Goal: Task Accomplishment & Management: Manage account settings

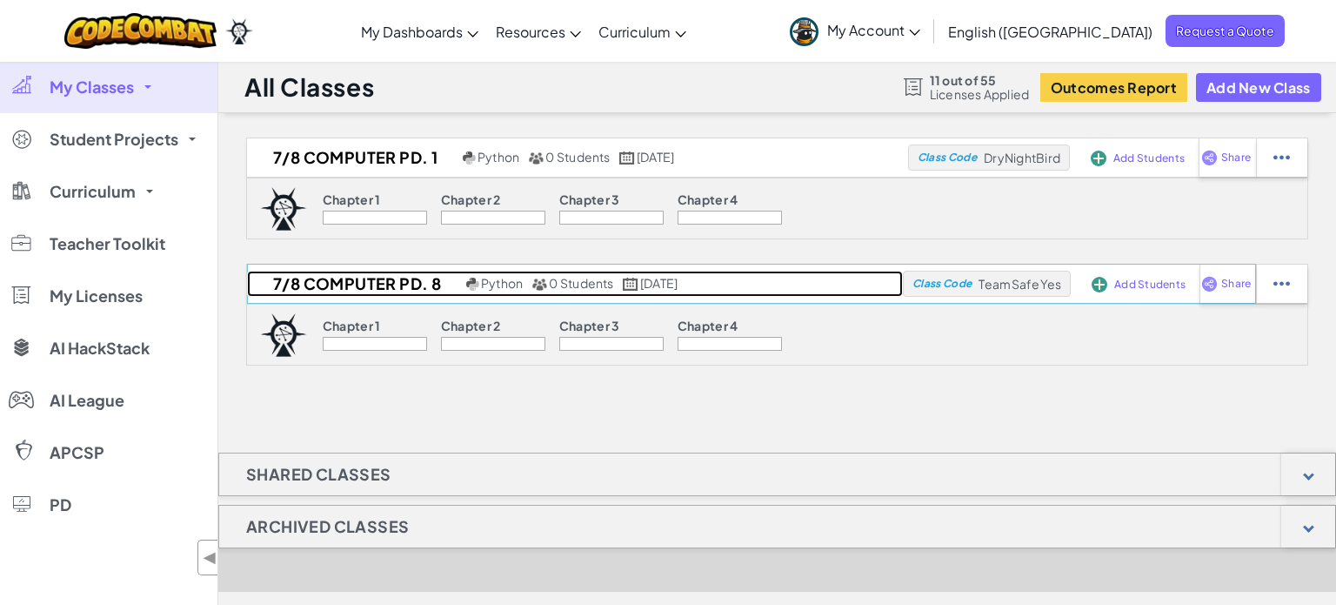
click at [404, 288] on h2 "7/8 Computer Pd. 8" at bounding box center [354, 284] width 215 height 26
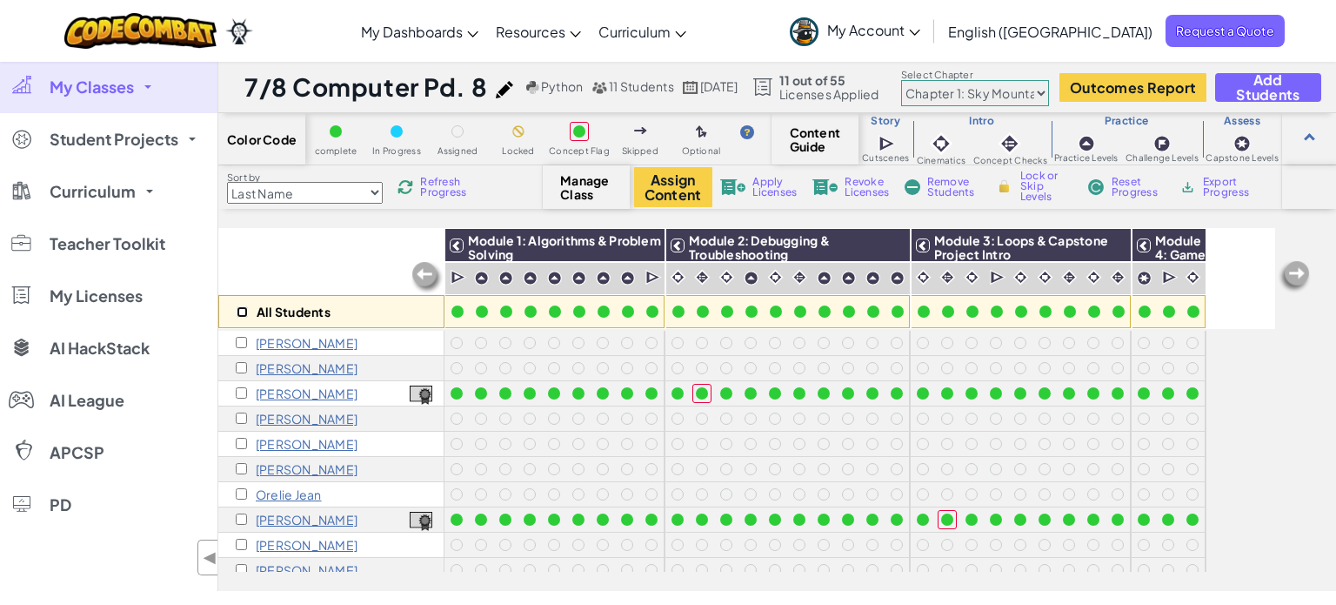
click at [246, 310] on input "checkbox" at bounding box center [242, 311] width 11 height 11
checkbox input "true"
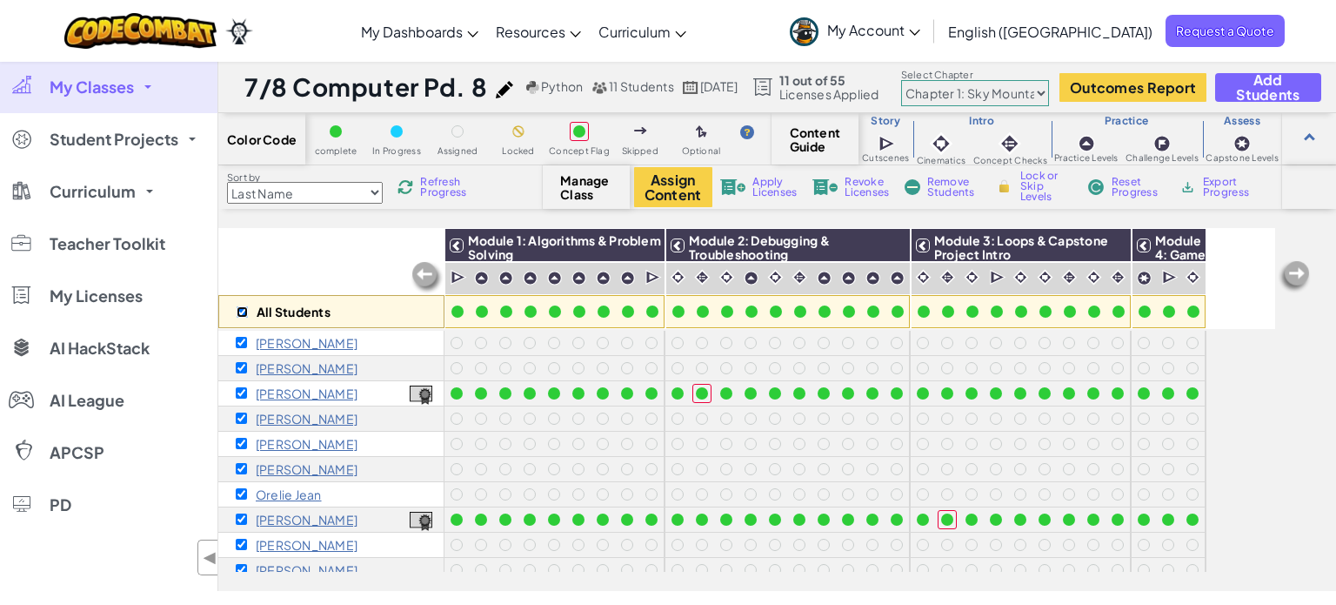
checkbox input "true"
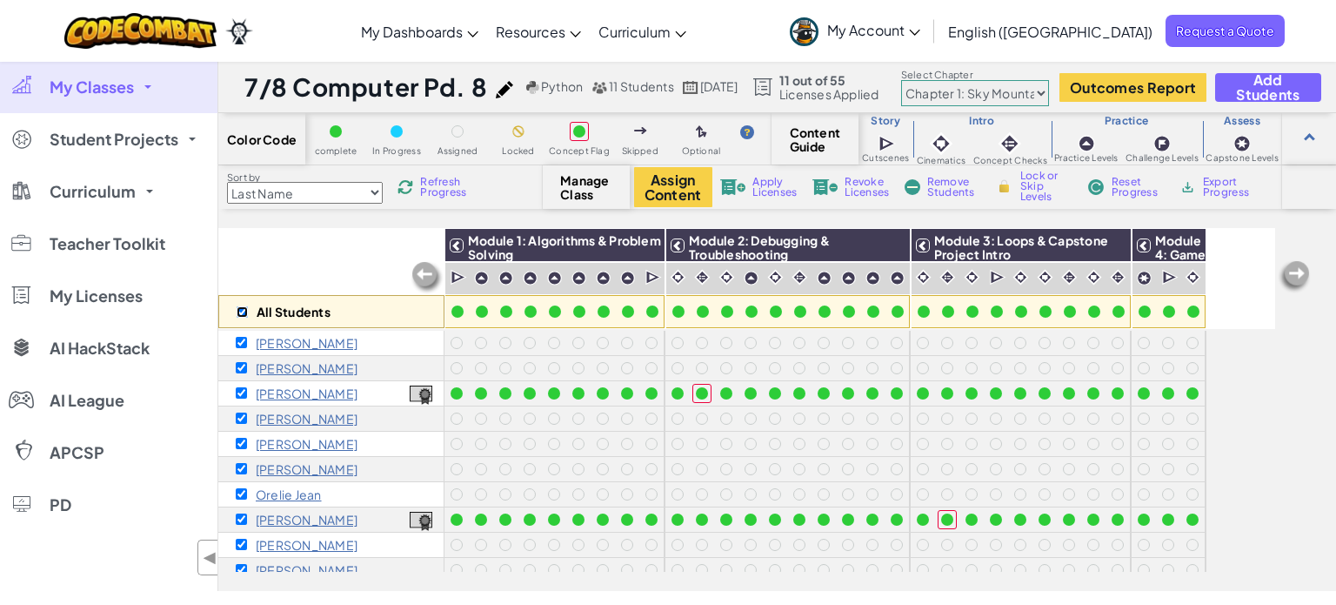
checkbox input "true"
click at [667, 187] on button "Assign Content" at bounding box center [673, 187] width 78 height 40
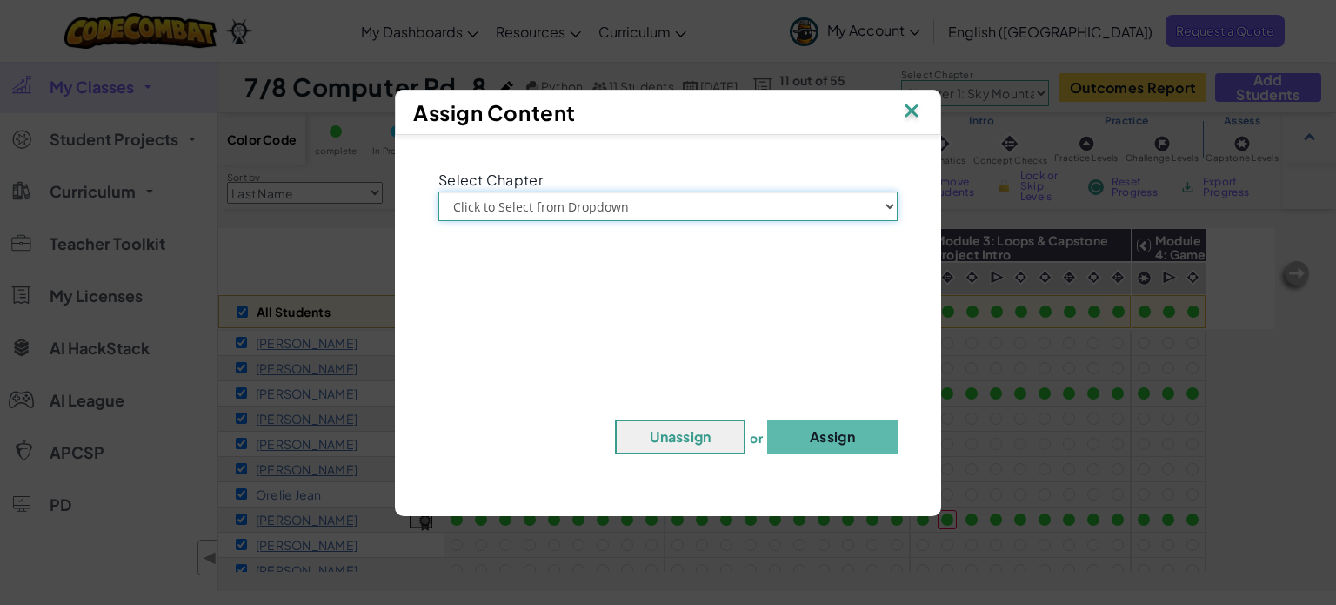
click at [632, 202] on select "Click to Select from Dropdown Chapter 1: [GEOGRAPHIC_DATA] Chapter 2: The Moon …" at bounding box center [667, 206] width 459 height 30
select select "Chapter 1: Sky Mountain"
click at [438, 191] on select "Click to Select from Dropdown Chapter 1: [GEOGRAPHIC_DATA] Chapter 2: The Moon …" at bounding box center [667, 206] width 459 height 30
click at [711, 432] on button "Unassign" at bounding box center [680, 436] width 131 height 35
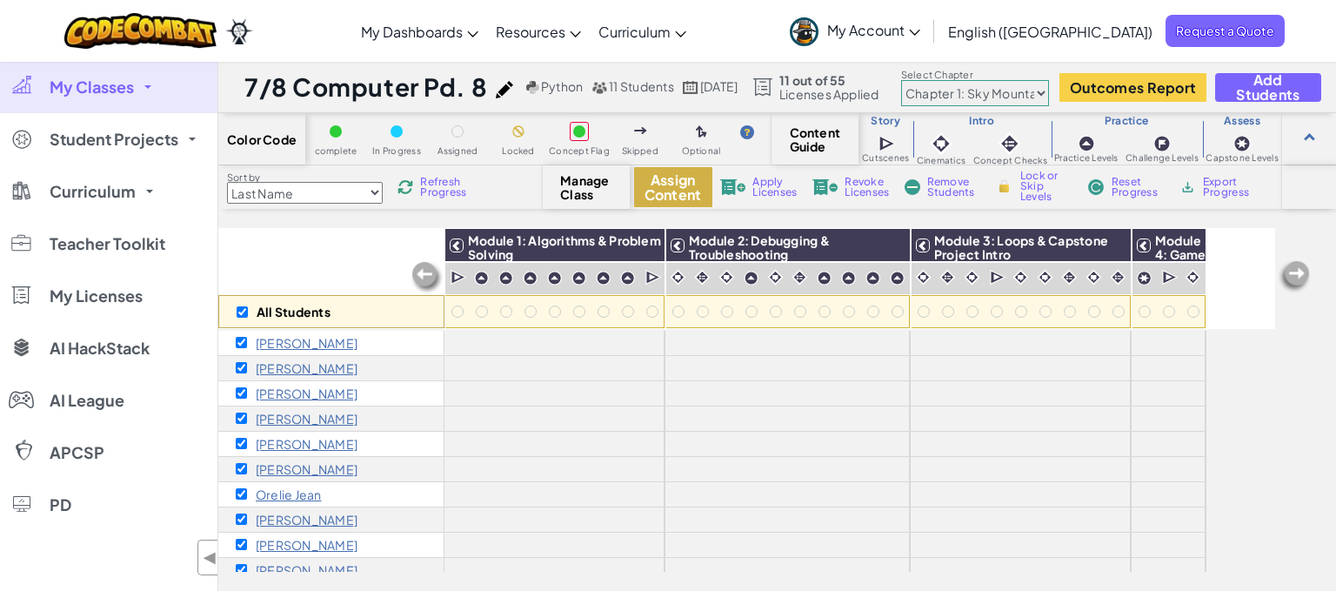
click at [692, 182] on button "Assign Content" at bounding box center [673, 187] width 78 height 40
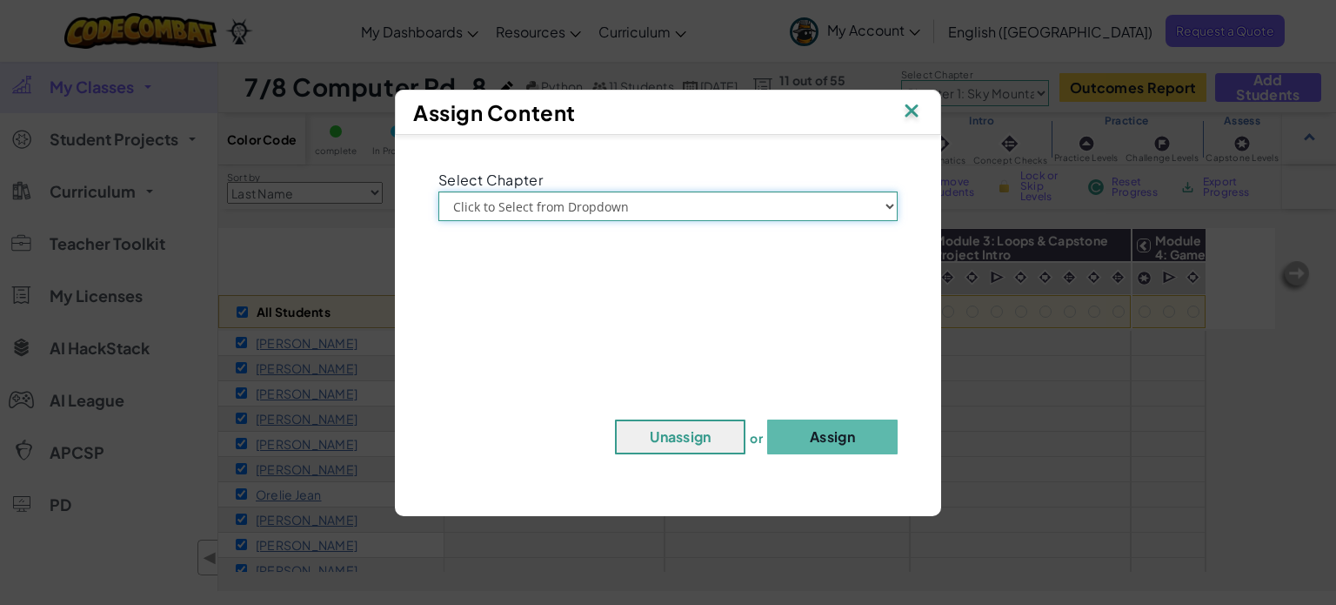
click at [680, 202] on select "Click to Select from Dropdown Chapter 1: [GEOGRAPHIC_DATA] Chapter 2: The Moon …" at bounding box center [667, 206] width 459 height 30
click at [706, 147] on div "Select Chapter Click to Select from Dropdown Chapter 1: [GEOGRAPHIC_DATA] Chapt…" at bounding box center [668, 317] width 529 height 346
drag, startPoint x: 325, startPoint y: 271, endPoint x: 318, endPoint y: 248, distance: 23.7
click at [327, 268] on div "Assign Content Select Chapter Click to Select from Dropdown Chapter 1: [GEOGRAP…" at bounding box center [668, 302] width 1336 height 605
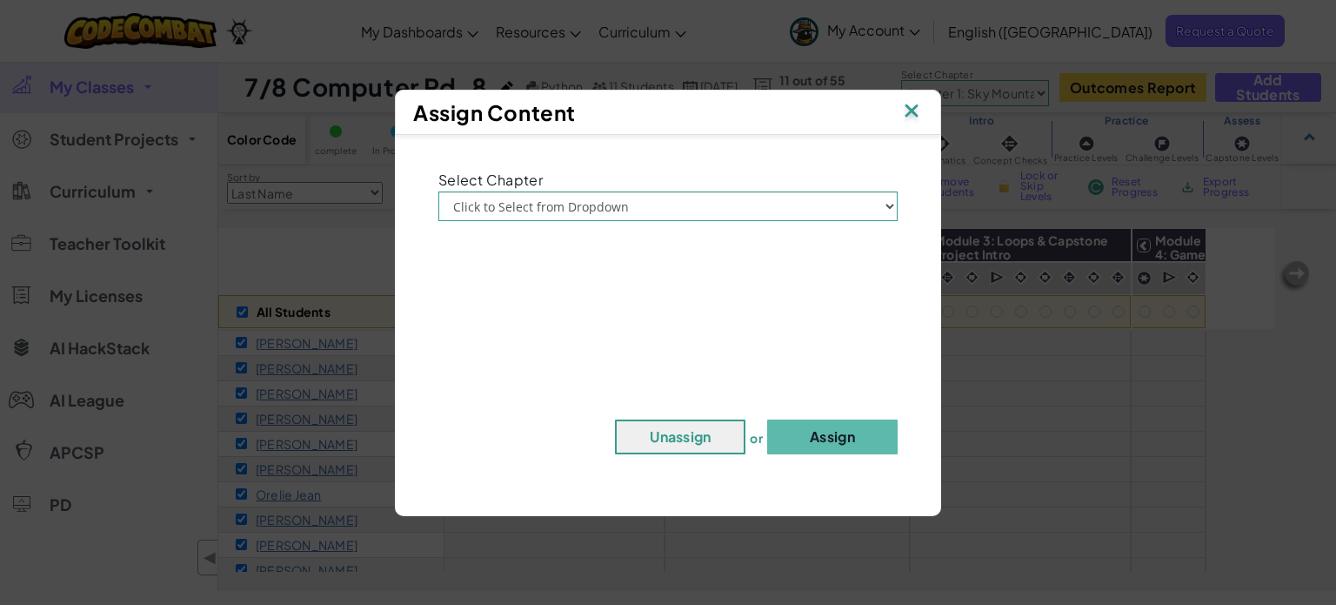
click at [898, 107] on div "Assign Content" at bounding box center [668, 112] width 510 height 26
click at [906, 113] on img at bounding box center [911, 112] width 23 height 26
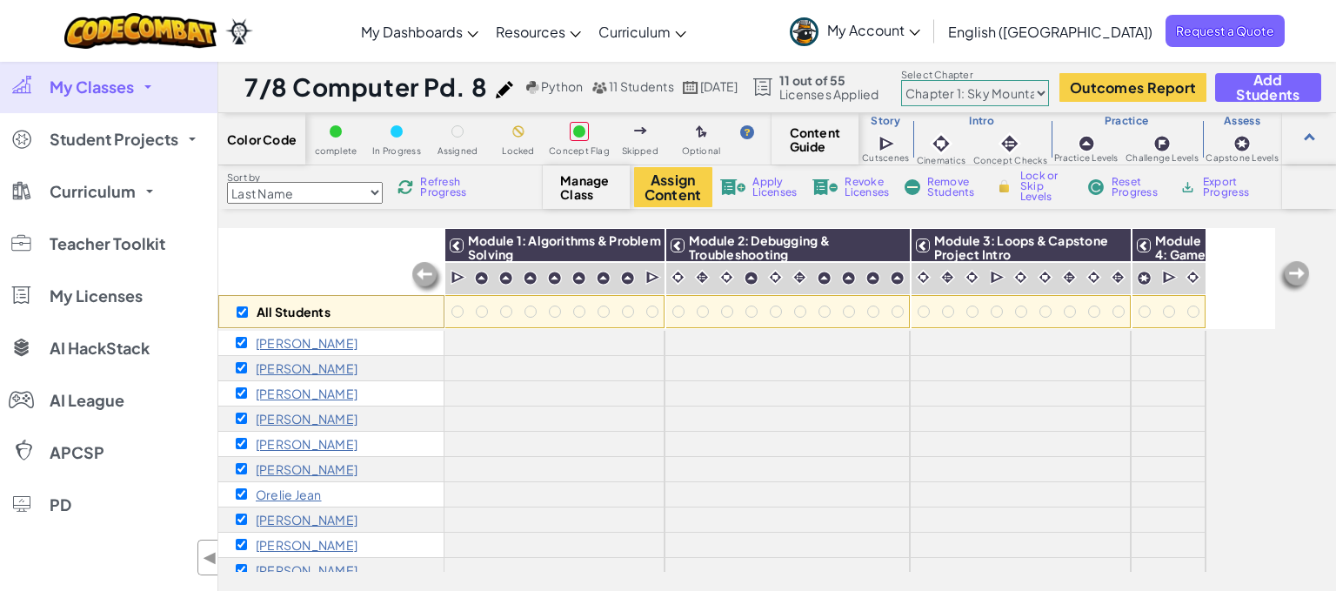
click at [571, 181] on span "Manage Class" at bounding box center [585, 187] width 51 height 28
click at [575, 184] on span "Manage Class" at bounding box center [585, 187] width 51 height 28
click at [240, 311] on input "checkbox" at bounding box center [242, 311] width 11 height 11
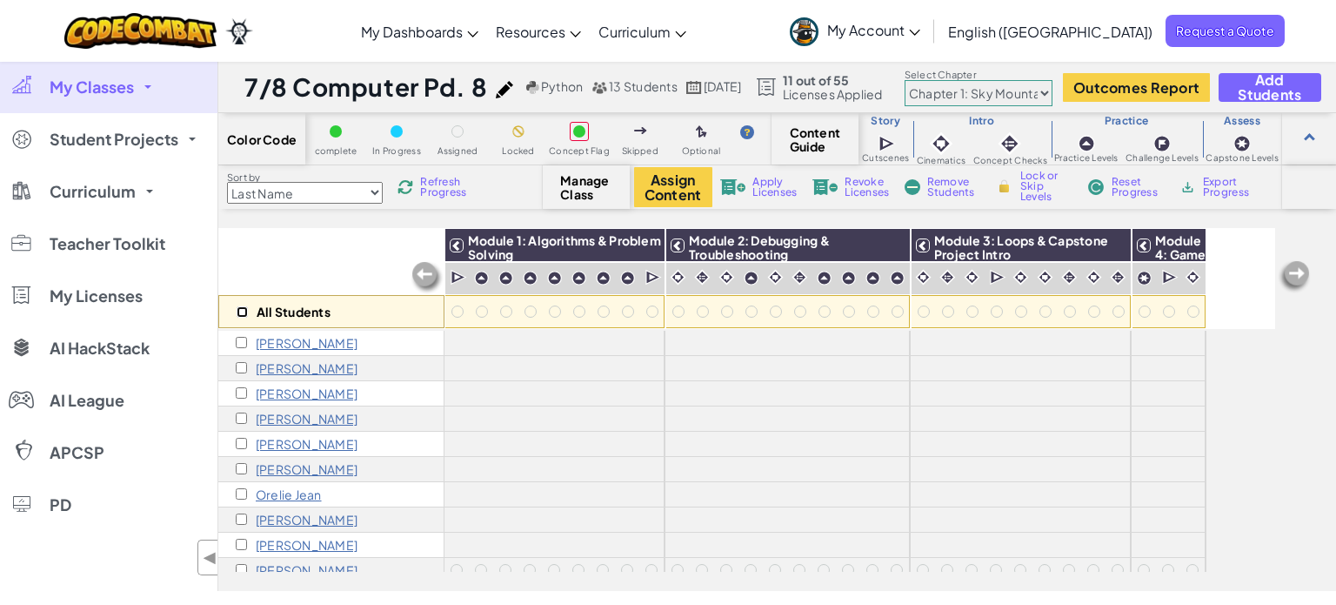
checkbox input "true"
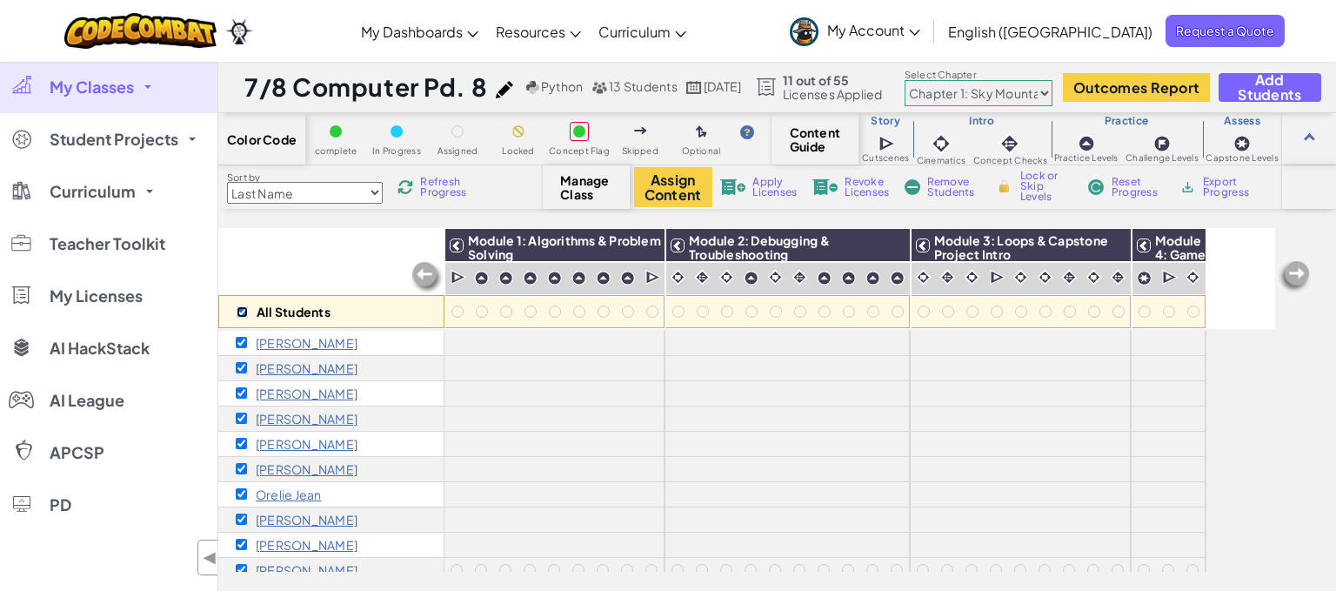
checkbox input "true"
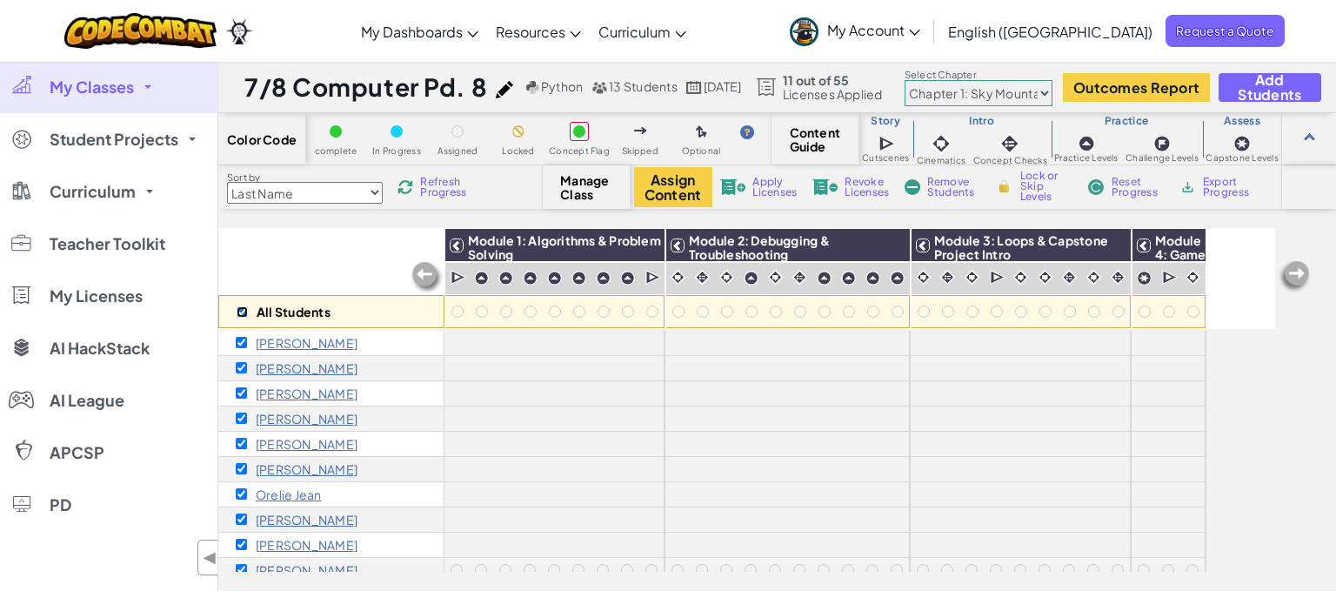
checkbox input "true"
click at [689, 190] on button "Assign Content" at bounding box center [673, 187] width 78 height 40
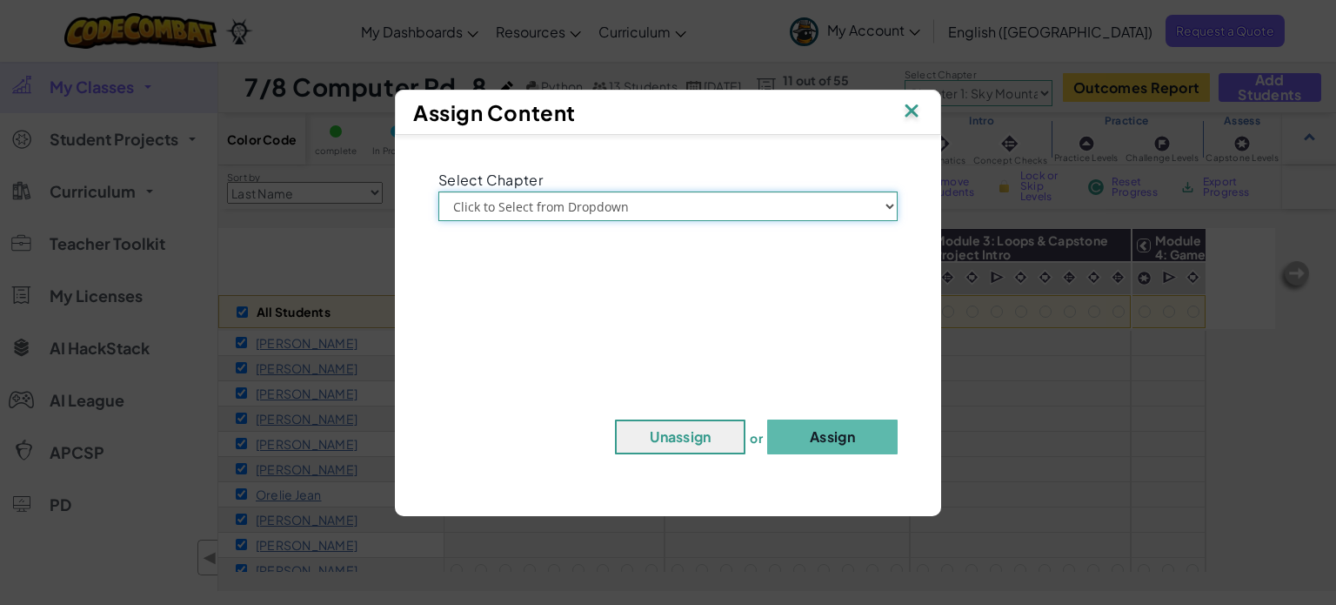
click at [693, 205] on select "Click to Select from Dropdown Chapter 1: [GEOGRAPHIC_DATA] Chapter 2: The Moon …" at bounding box center [667, 206] width 459 height 30
click at [914, 116] on img at bounding box center [911, 112] width 23 height 26
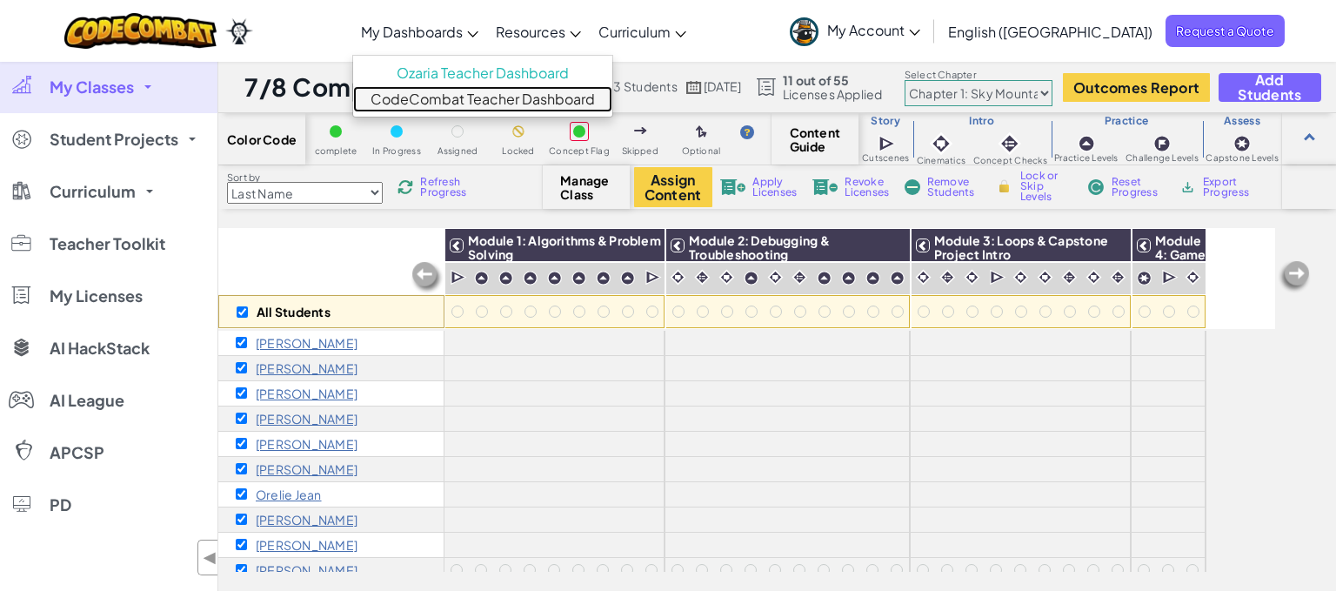
click at [517, 104] on link "CodeCombat Teacher Dashboard" at bounding box center [482, 99] width 259 height 26
